Goal: Task Accomplishment & Management: Use online tool/utility

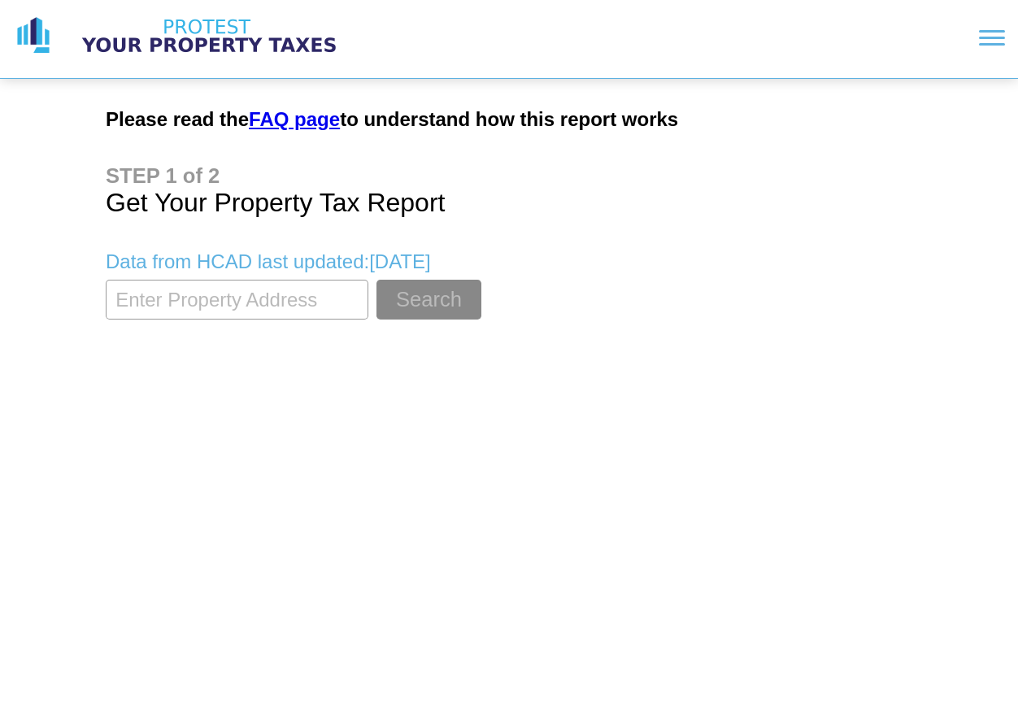
drag, startPoint x: 292, startPoint y: 306, endPoint x: 289, endPoint y: 296, distance: 11.1
click at [292, 306] on input "textbox" at bounding box center [237, 300] width 263 height 40
click at [376, 280] on button "Search" at bounding box center [428, 300] width 105 height 40
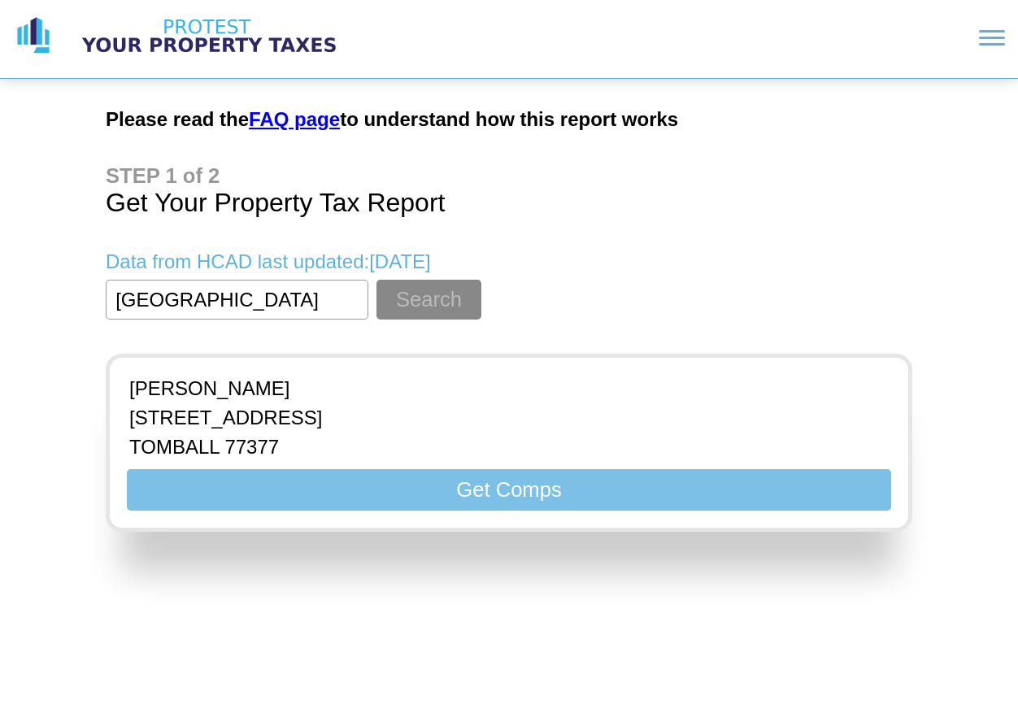
click at [481, 496] on button "Get Comps" at bounding box center [509, 489] width 764 height 41
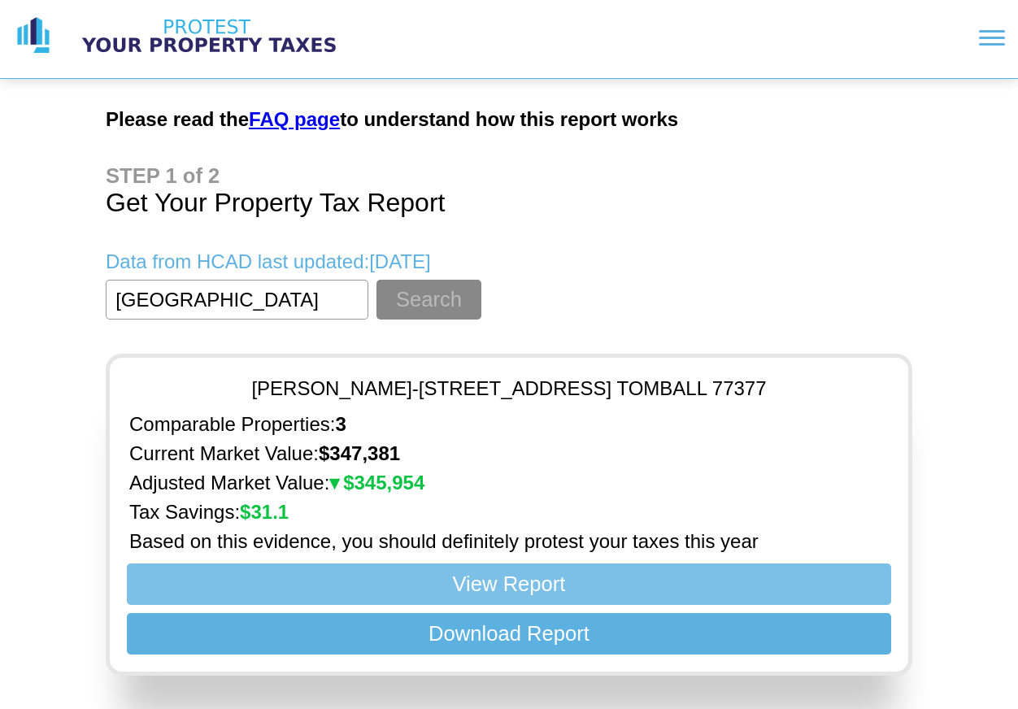
click at [534, 585] on button "View Report" at bounding box center [509, 583] width 764 height 41
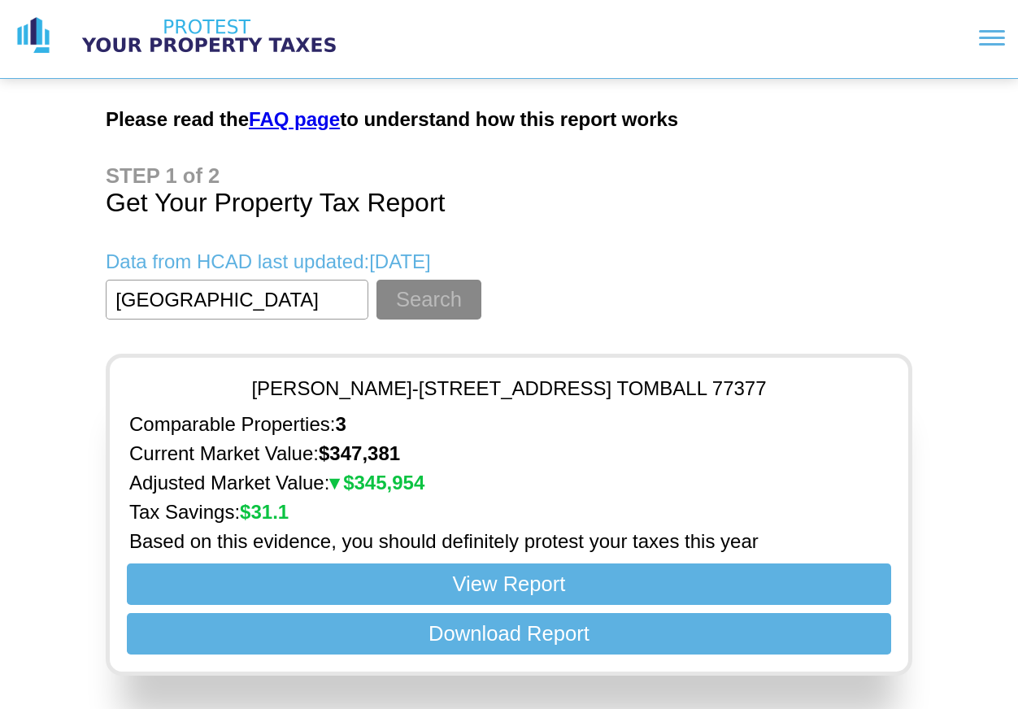
click at [315, 298] on input "textbox" at bounding box center [237, 300] width 263 height 40
drag, startPoint x: 308, startPoint y: 298, endPoint x: -115, endPoint y: 266, distance: 424.8
click at [0, 266] on html "Please read the FAQ page to understand how this report works Get Your Property …" at bounding box center [509, 344] width 1018 height 689
click at [376, 280] on button "Search" at bounding box center [428, 300] width 105 height 40
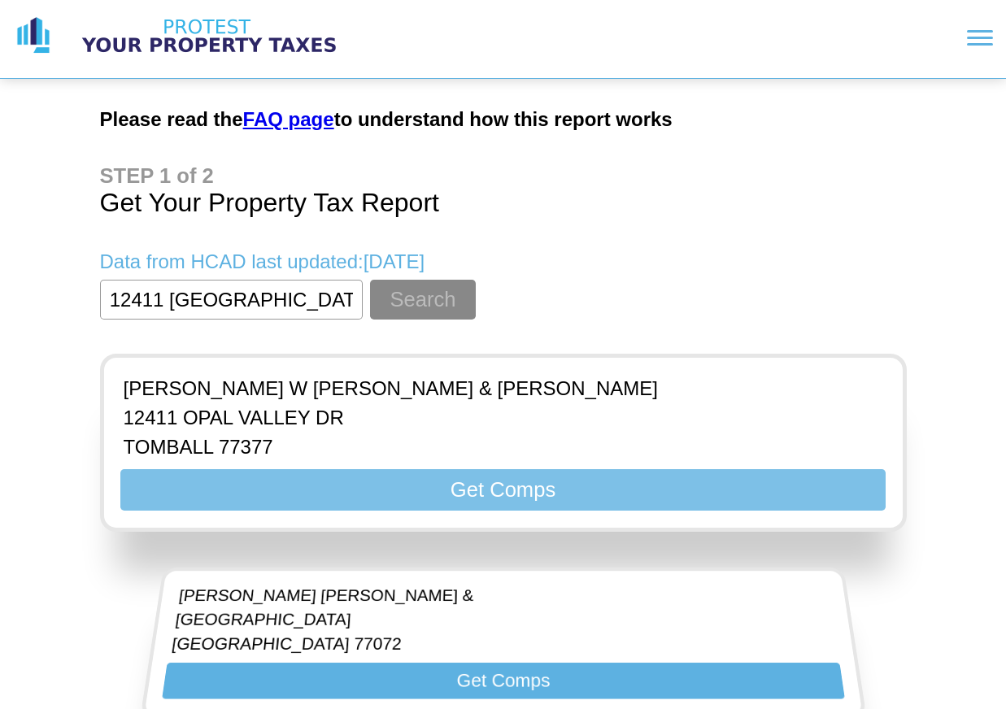
click at [504, 488] on button "Get Comps" at bounding box center [502, 489] width 764 height 41
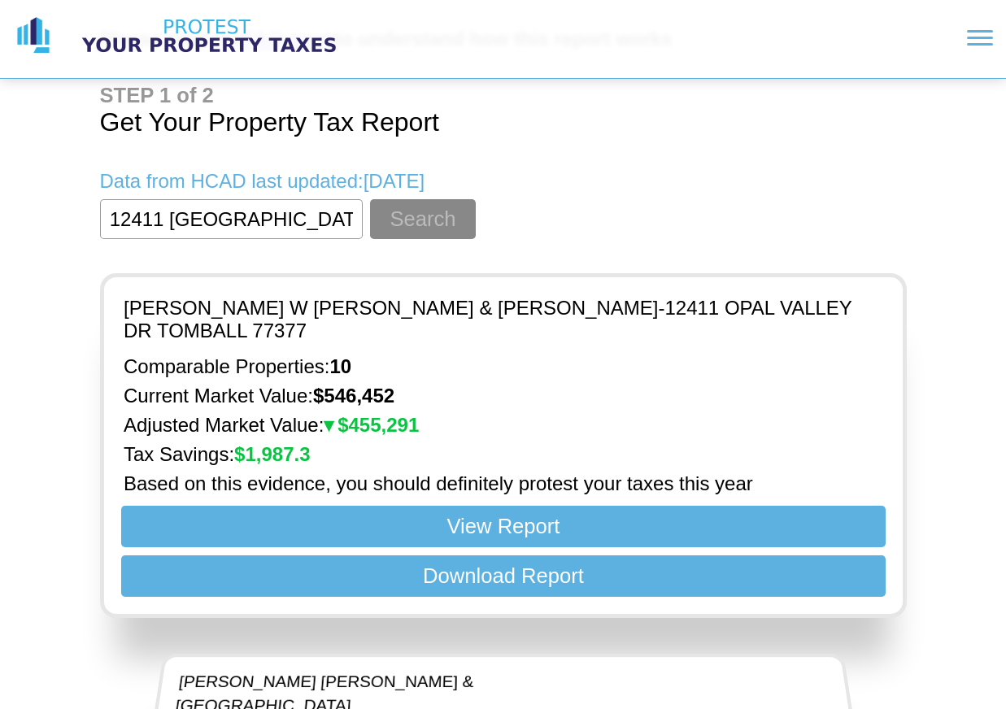
scroll to position [81, 0]
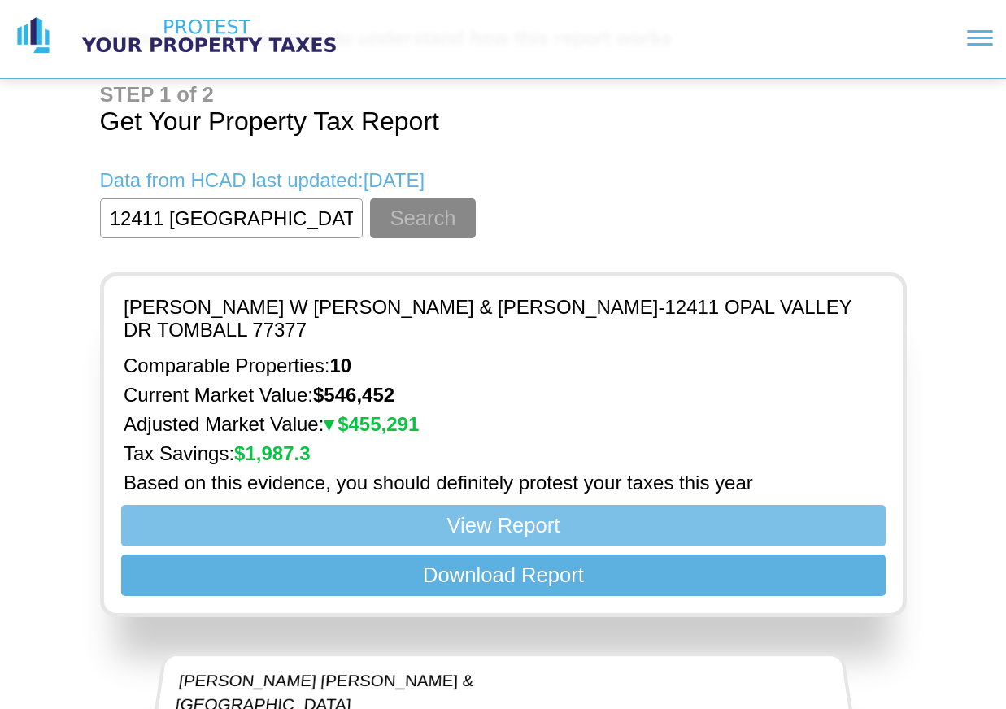
click at [526, 508] on button "View Report" at bounding box center [502, 525] width 764 height 41
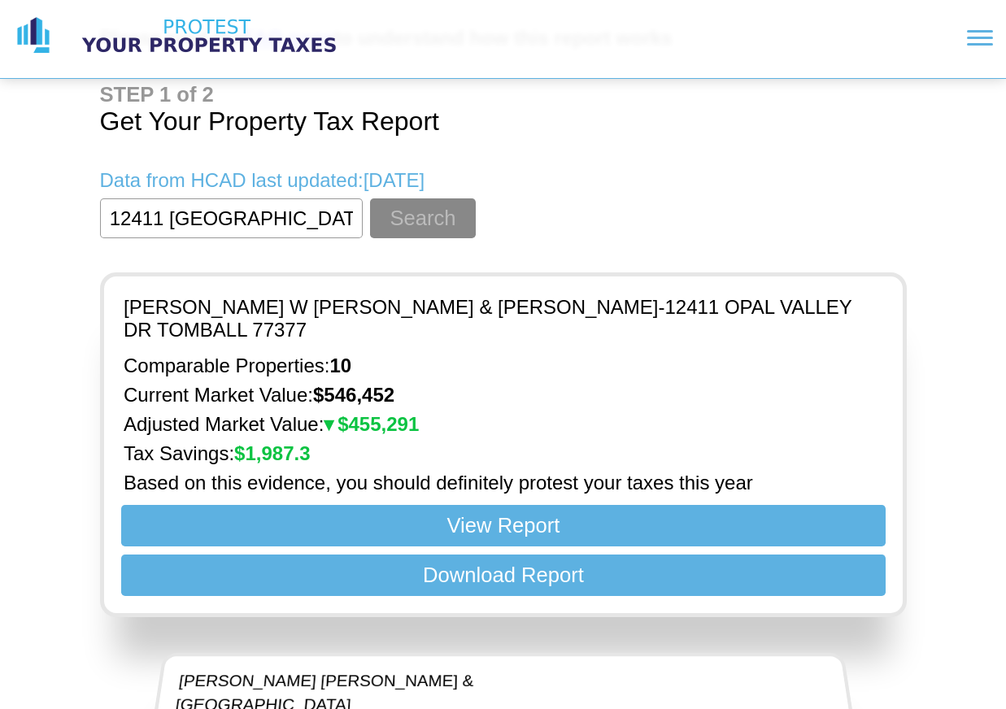
click at [303, 228] on input "textbox" at bounding box center [231, 218] width 263 height 40
drag, startPoint x: 167, startPoint y: 219, endPoint x: 17, endPoint y: 226, distance: 150.5
click at [17, 226] on div "Please read the FAQ page to understand how this report works Get Your Property …" at bounding box center [503, 373] width 1006 height 909
click at [370, 198] on button "Search" at bounding box center [422, 218] width 105 height 40
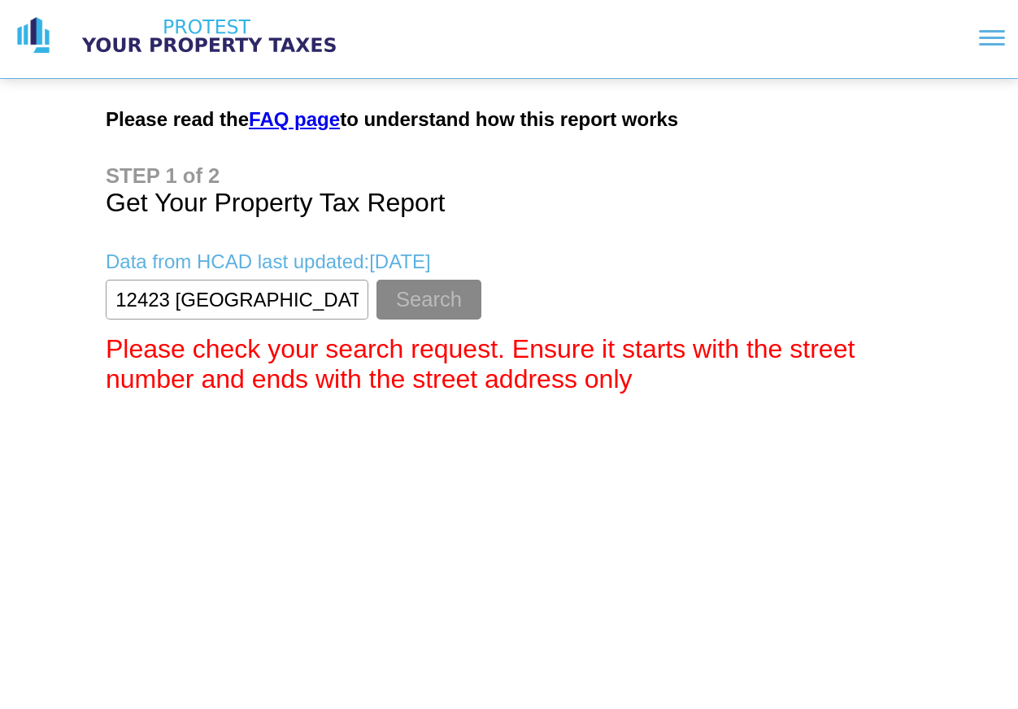
click at [324, 298] on input "textbox" at bounding box center [237, 300] width 263 height 40
drag, startPoint x: 302, startPoint y: 301, endPoint x: 52, endPoint y: 286, distance: 250.0
click at [52, 286] on div "Please read the FAQ page to understand how this report works Get Your Property …" at bounding box center [509, 203] width 1018 height 407
click at [126, 299] on input "textbox" at bounding box center [237, 300] width 263 height 40
type input "12423 [GEOGRAPHIC_DATA]"
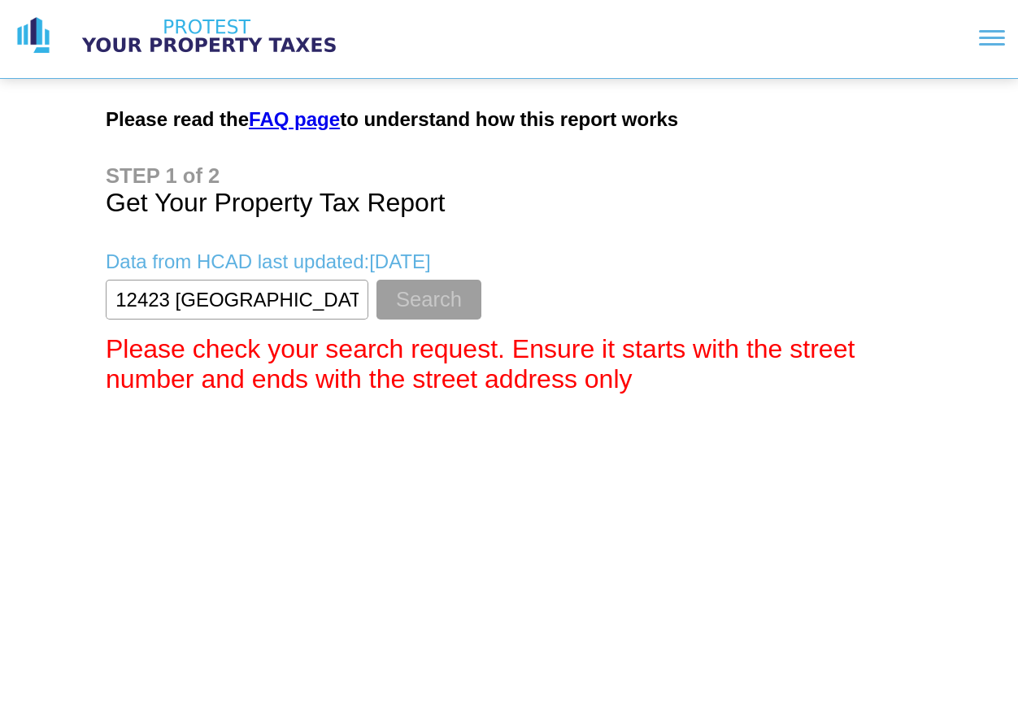
click at [418, 306] on button "Search" at bounding box center [428, 300] width 105 height 40
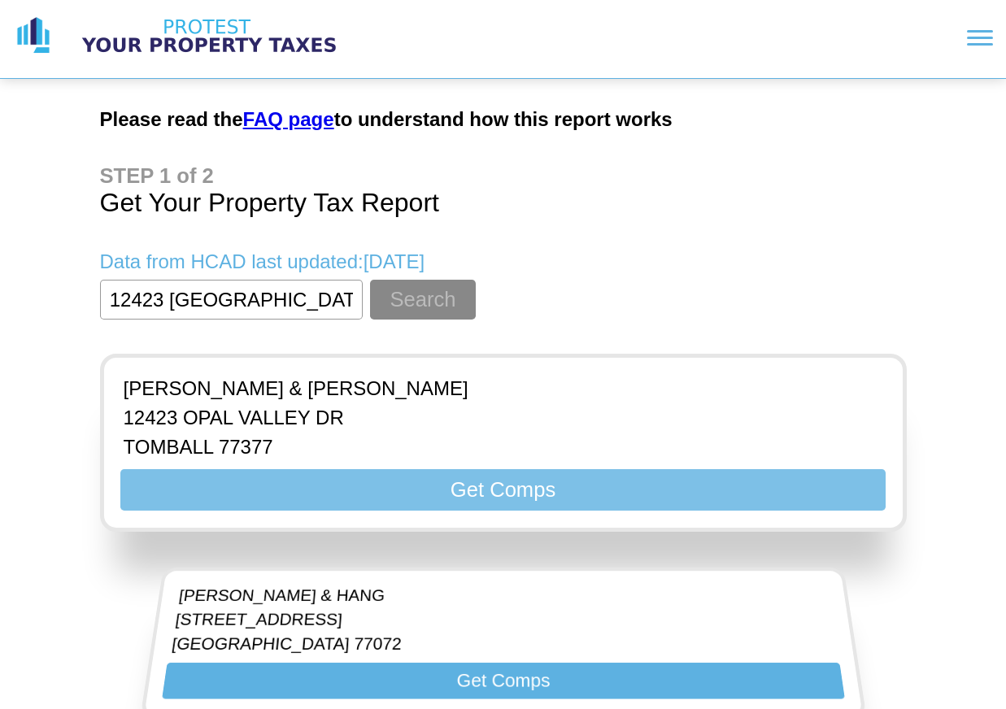
click at [552, 489] on button "Get Comps" at bounding box center [502, 489] width 764 height 41
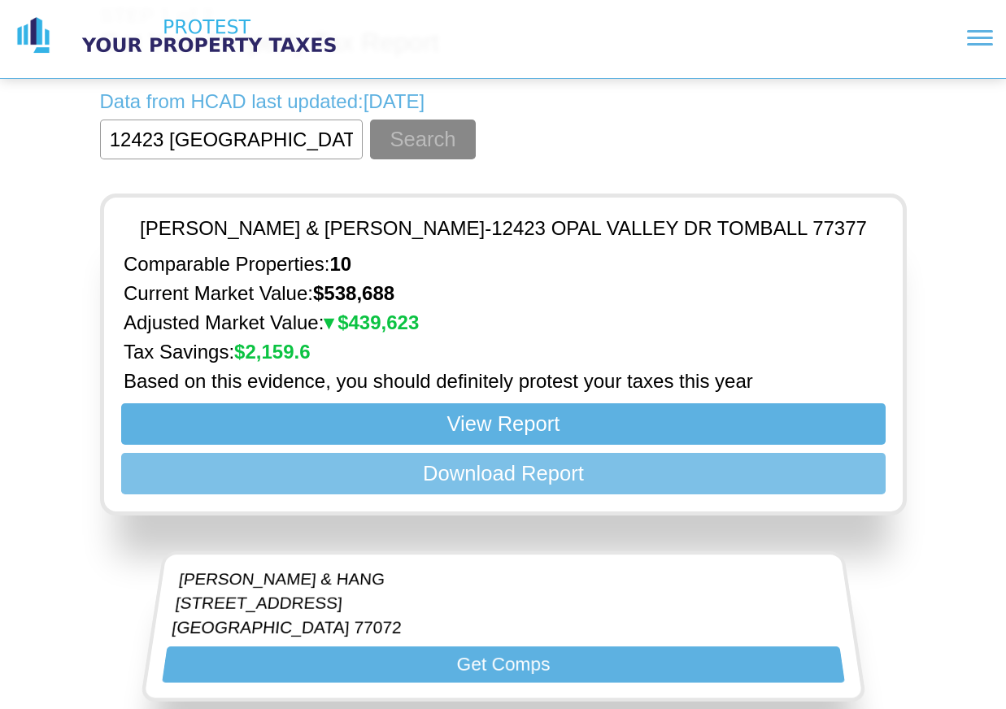
scroll to position [163, 0]
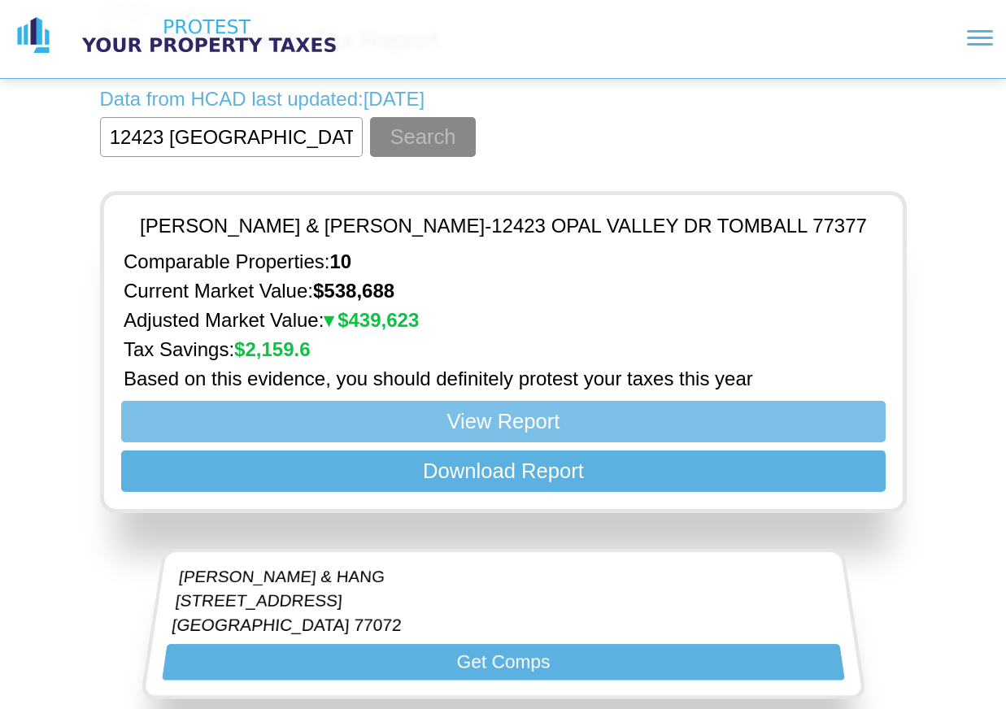
click at [484, 419] on button "View Report" at bounding box center [502, 421] width 764 height 41
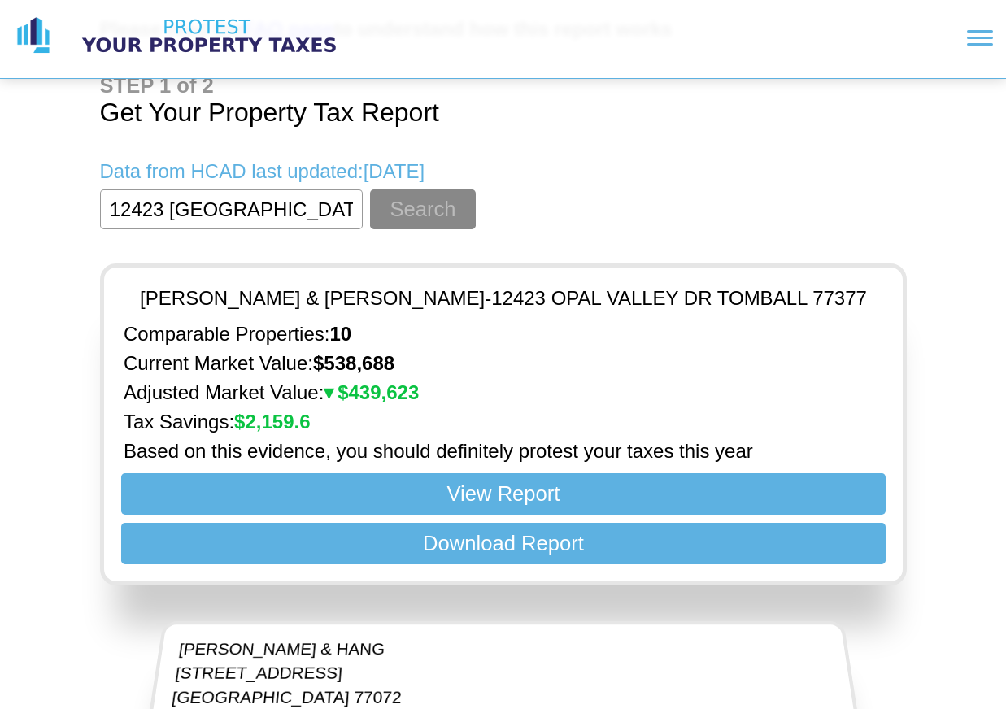
scroll to position [0, 0]
